Goal: Task Accomplishment & Management: Manage account settings

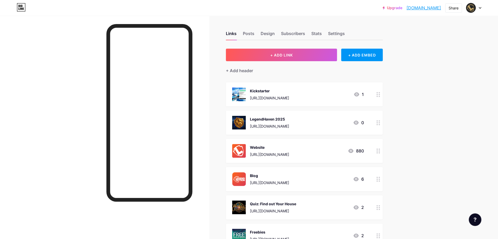
click at [380, 94] on icon at bounding box center [379, 94] width 4 height 5
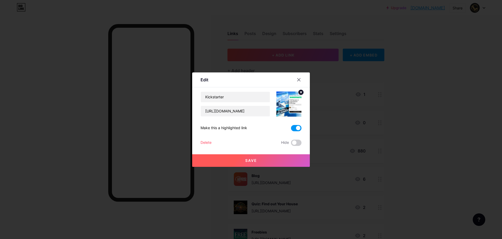
click at [203, 141] on div "Delete" at bounding box center [206, 143] width 11 height 6
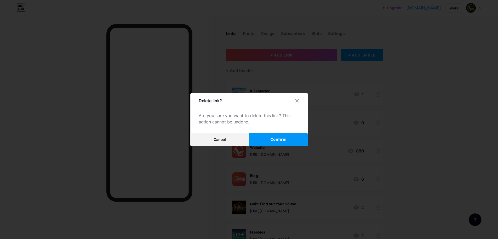
click at [273, 140] on button "Confirm" at bounding box center [278, 139] width 59 height 13
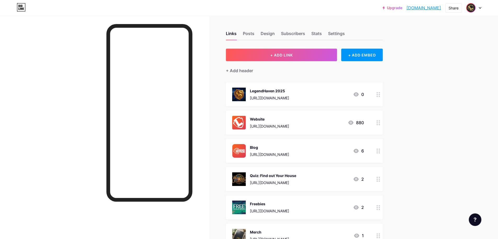
click at [471, 7] on img at bounding box center [471, 8] width 8 height 8
click at [438, 73] on li "Logout" at bounding box center [448, 73] width 65 height 14
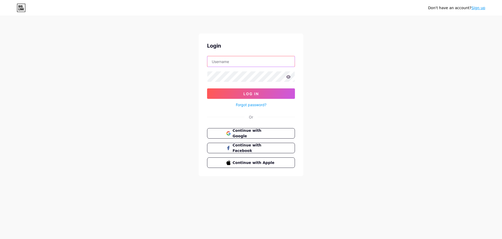
type input "gabec@heroicmen.org"
click at [246, 135] on button "Continue with Google" at bounding box center [250, 133] width 89 height 11
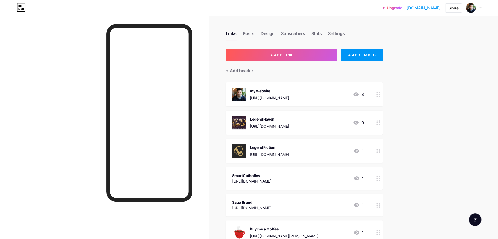
click at [261, 92] on div "my website" at bounding box center [269, 90] width 39 height 5
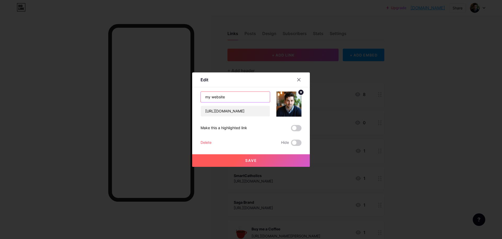
drag, startPoint x: 208, startPoint y: 96, endPoint x: 178, endPoint y: 89, distance: 30.1
click at [194, 94] on div "Edit Content YouTube Play YouTube video without leaving your page. ADD Vimeo Pl…" at bounding box center [251, 119] width 118 height 94
type input "My website"
drag, startPoint x: 250, startPoint y: 158, endPoint x: 407, endPoint y: 141, distance: 157.6
click at [251, 158] on button "Save" at bounding box center [251, 160] width 118 height 13
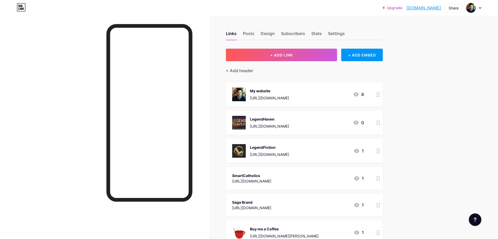
click at [407, 128] on div "Upgrade dominicdesouza.... [DOMAIN_NAME] Share Switch accounts [PERSON_NAME] [D…" at bounding box center [249, 215] width 498 height 431
click at [271, 178] on div "SmartCatholics" at bounding box center [251, 175] width 39 height 5
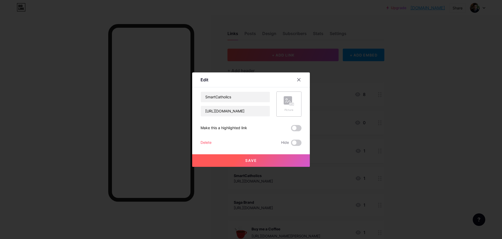
click at [290, 109] on div "Picture" at bounding box center [289, 110] width 10 height 4
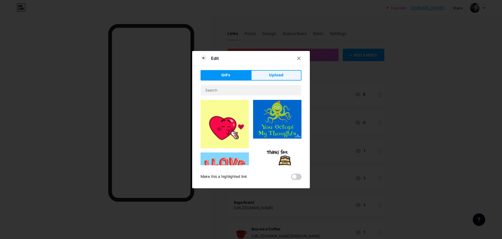
click at [281, 78] on span "Upload" at bounding box center [276, 74] width 14 height 5
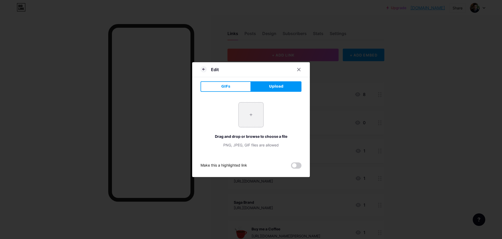
click at [257, 113] on input "file" at bounding box center [251, 115] width 25 height 25
type input "C:\fakepath\1.png"
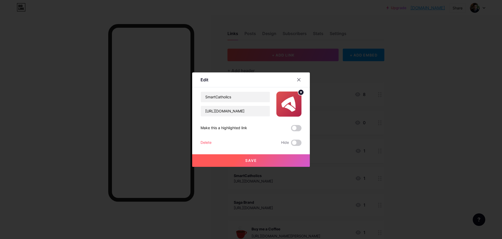
click at [268, 160] on button "Save" at bounding box center [251, 160] width 118 height 13
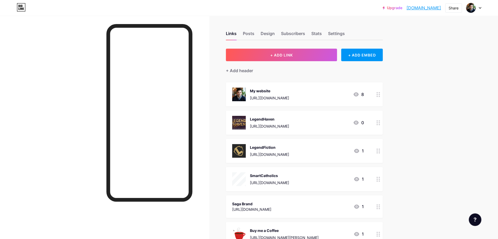
click at [418, 148] on div "Upgrade dominicdesouza.... [DOMAIN_NAME] Share Switch accounts [PERSON_NAME] [D…" at bounding box center [249, 216] width 498 height 433
click at [252, 204] on div "Saga Brand" at bounding box center [251, 203] width 39 height 5
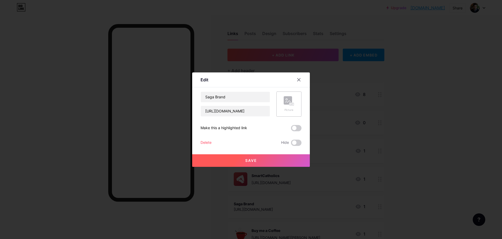
click at [295, 106] on div "Picture" at bounding box center [288, 104] width 25 height 25
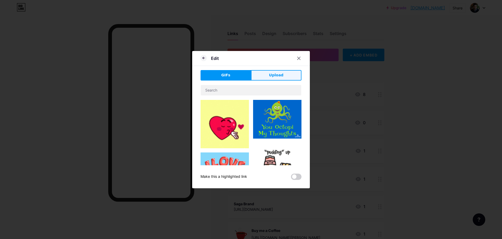
click at [274, 73] on span "Upload" at bounding box center [276, 74] width 14 height 5
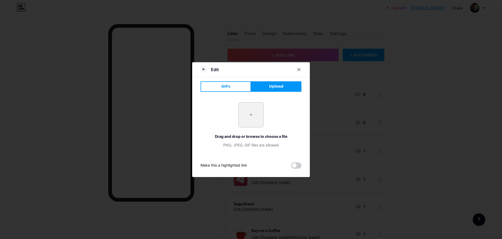
click at [250, 118] on input "file" at bounding box center [251, 115] width 25 height 25
type input "C:\fakepath\Square Saga Brand.png"
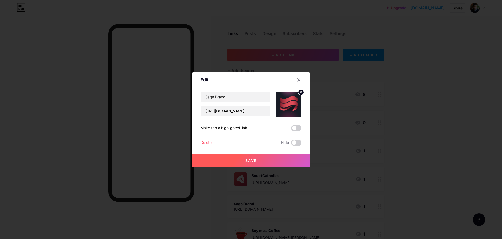
click at [295, 157] on button "Save" at bounding box center [251, 160] width 118 height 13
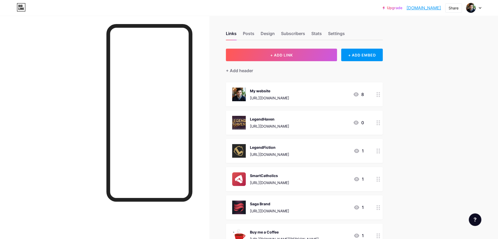
click at [446, 161] on div "Upgrade dominicdesouza.... [DOMAIN_NAME] Share Switch accounts [PERSON_NAME] [D…" at bounding box center [249, 217] width 498 height 434
